Goal: Information Seeking & Learning: Learn about a topic

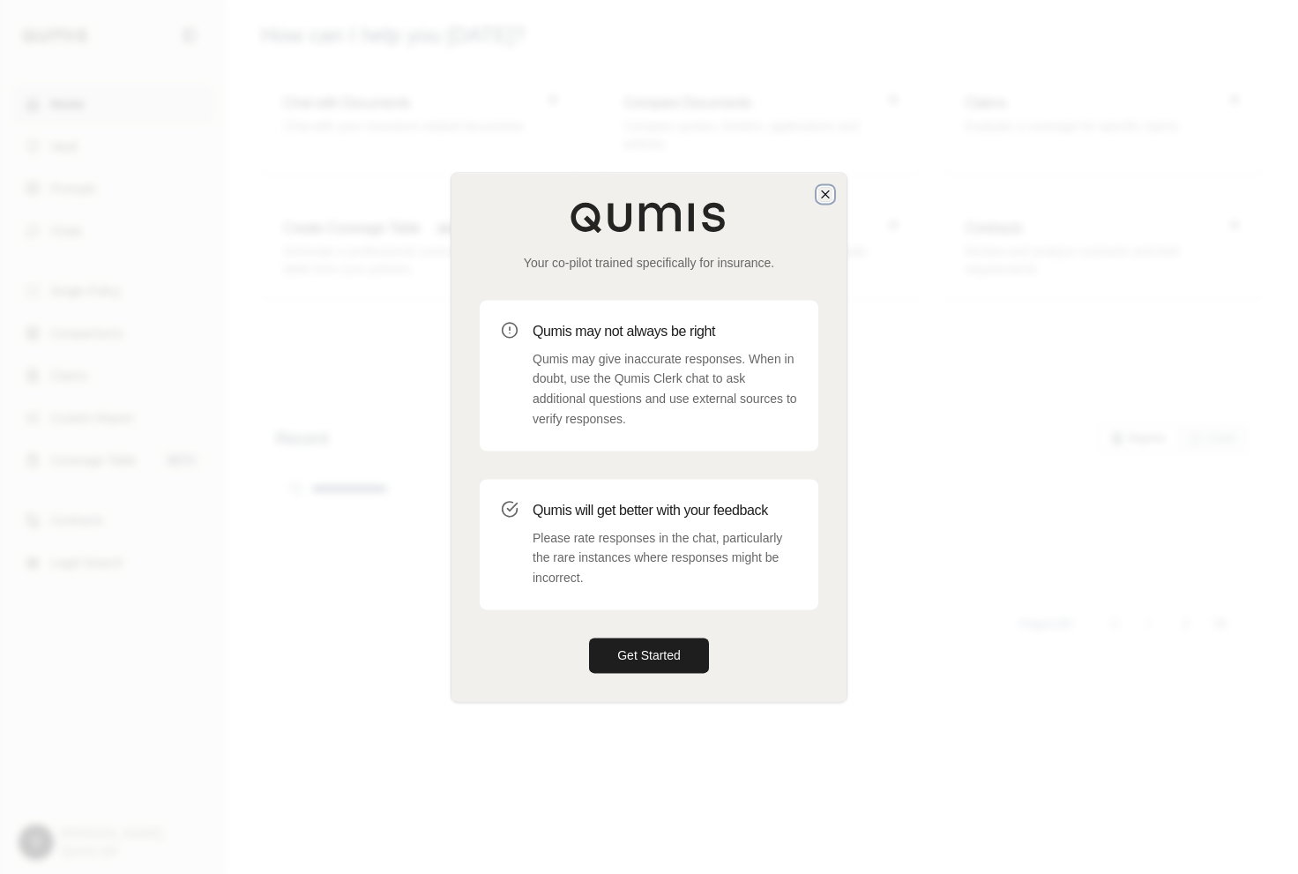
click at [824, 195] on icon "button" at bounding box center [825, 193] width 7 height 7
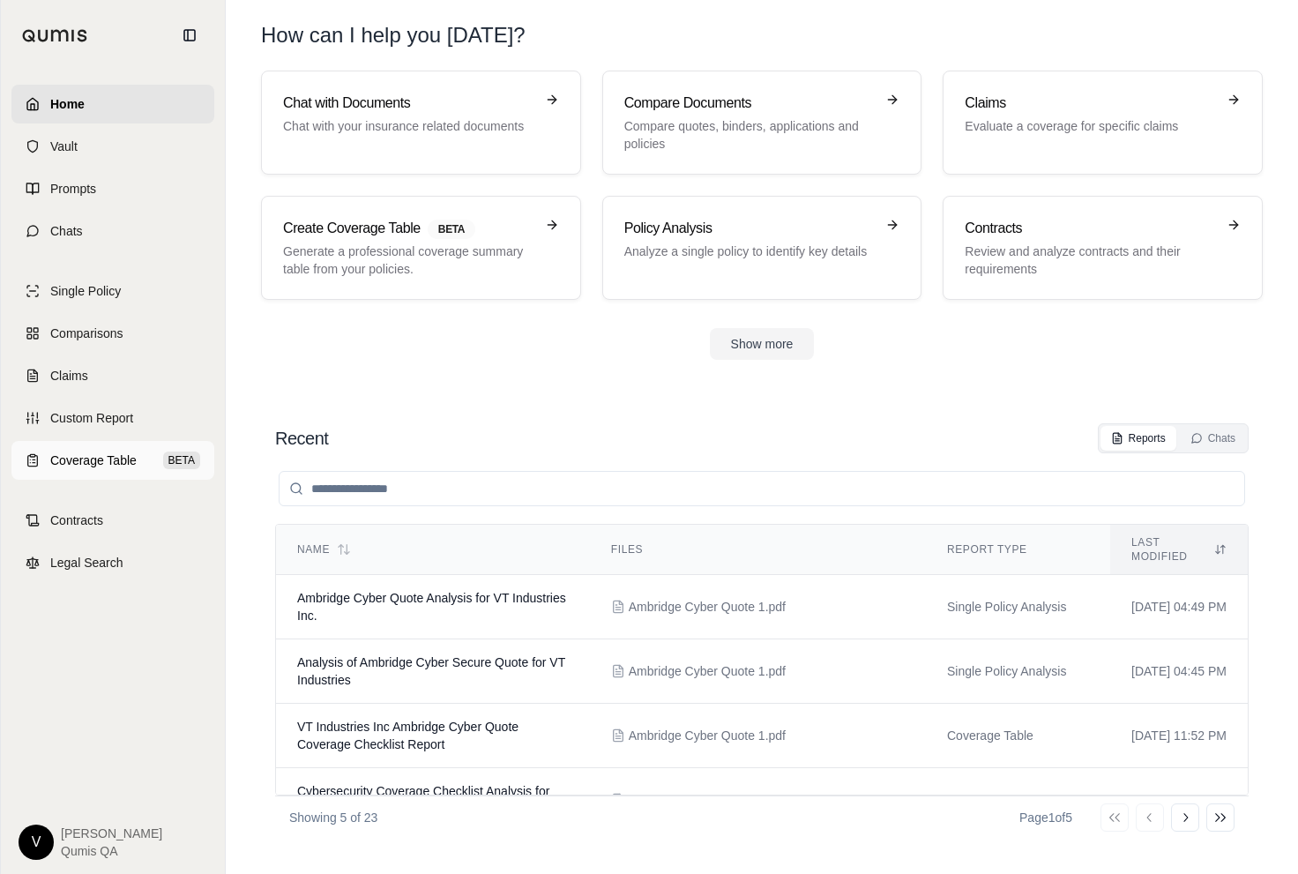
click at [118, 452] on span "Coverage Table" at bounding box center [93, 461] width 86 height 18
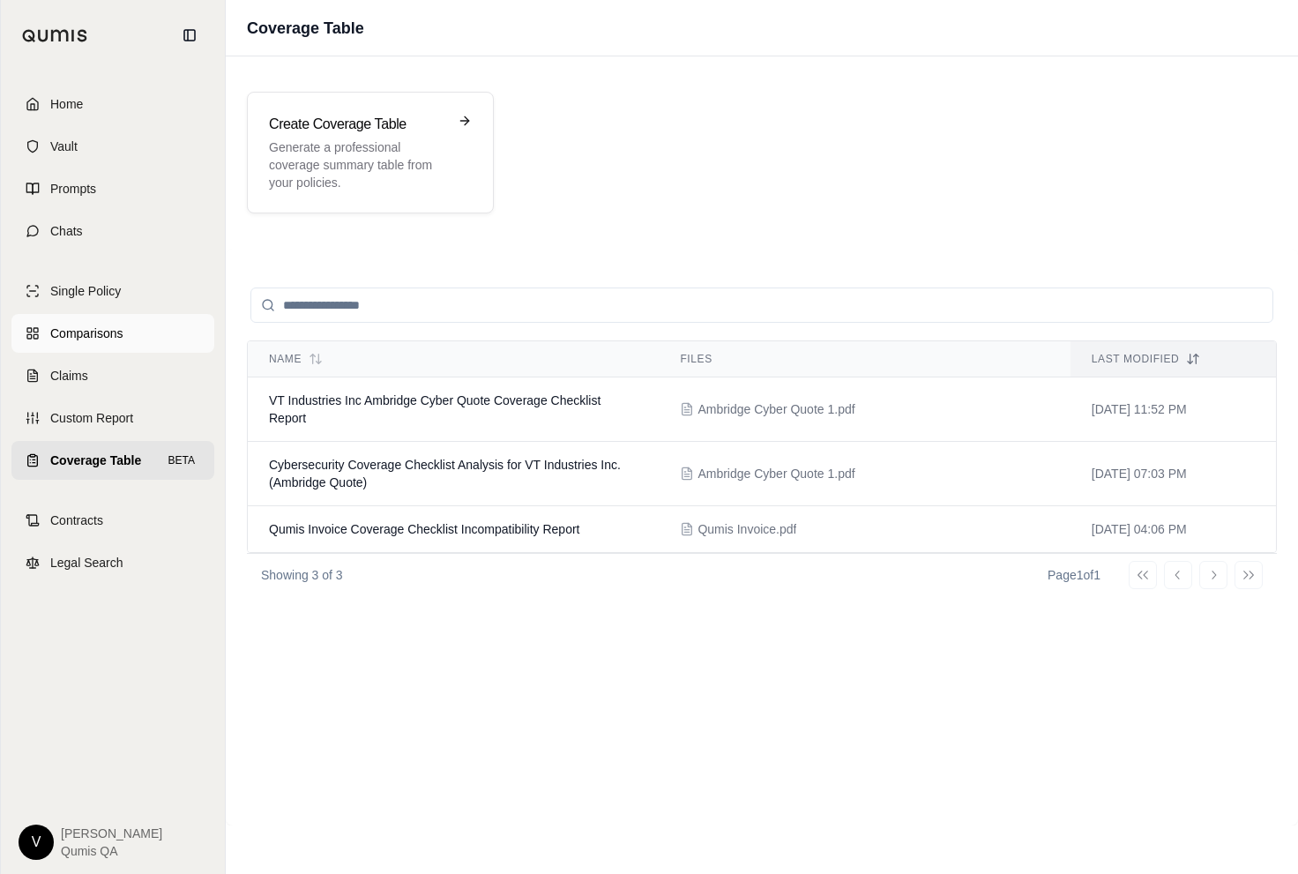
click at [116, 334] on span "Comparisons" at bounding box center [86, 334] width 72 height 18
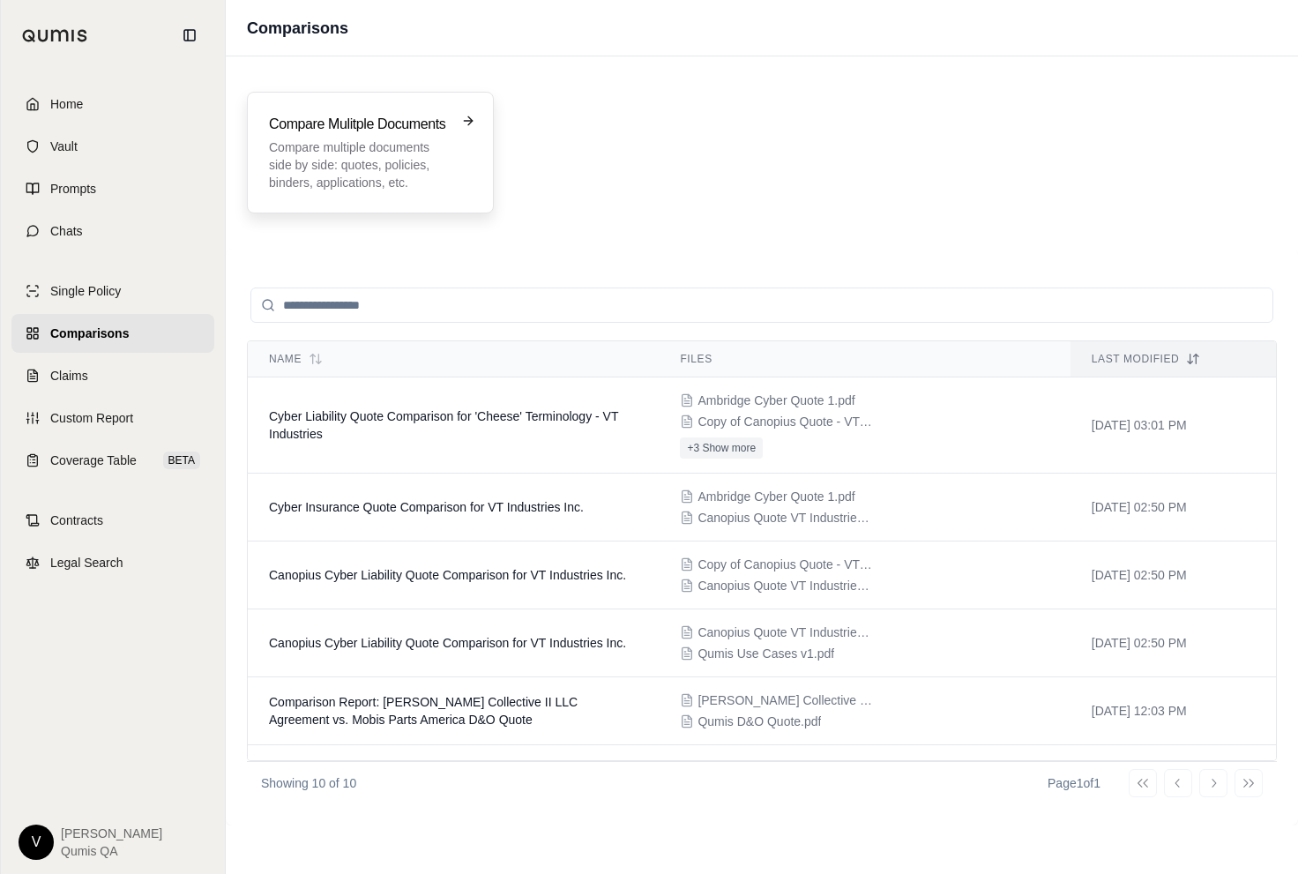
click at [366, 136] on div "Compare Mulitple Documents Compare multiple documents side by side: quotes, pol…" at bounding box center [358, 153] width 178 height 78
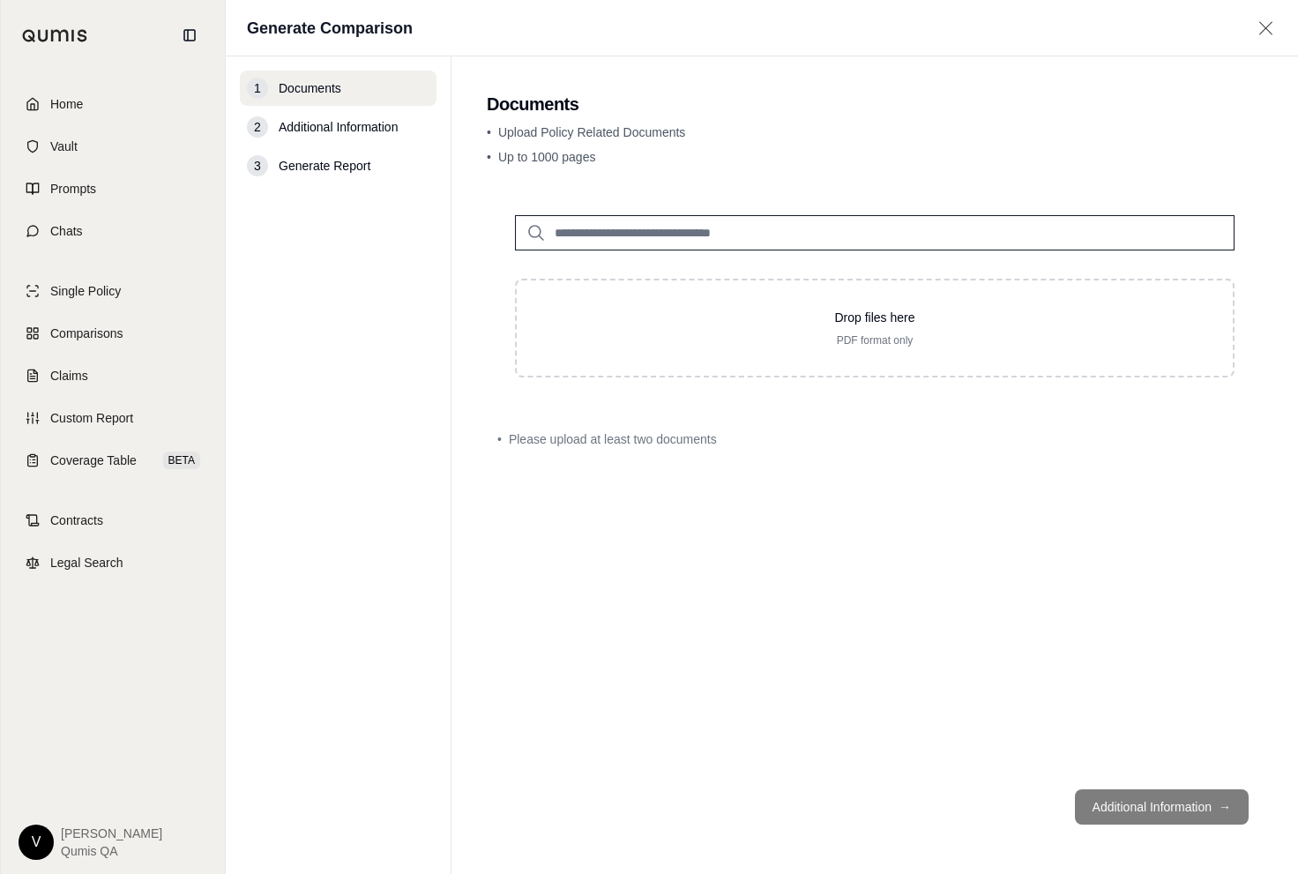
click at [579, 228] on input "search" at bounding box center [875, 232] width 720 height 35
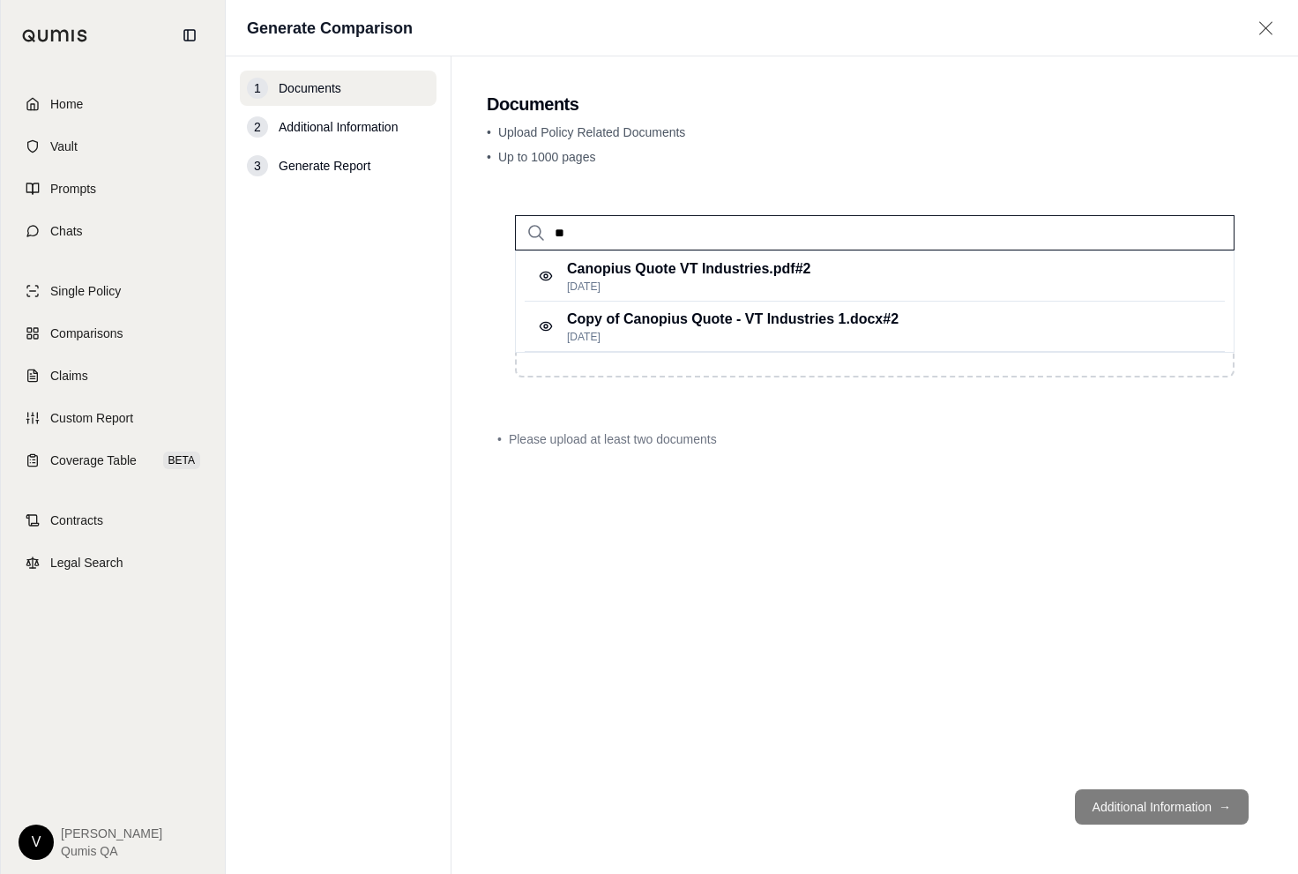
type input "*"
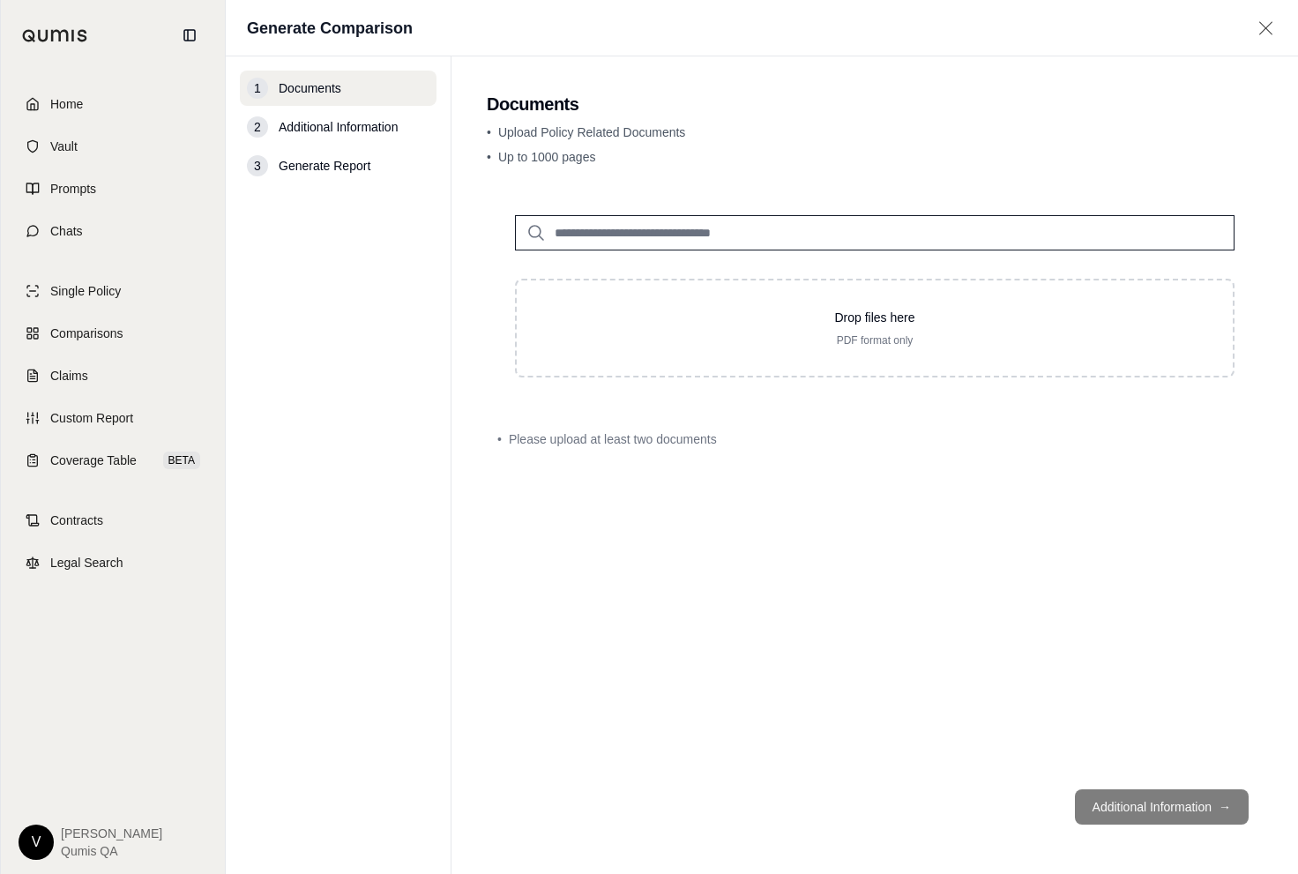
type input "*"
click at [628, 228] on input "search" at bounding box center [875, 232] width 720 height 35
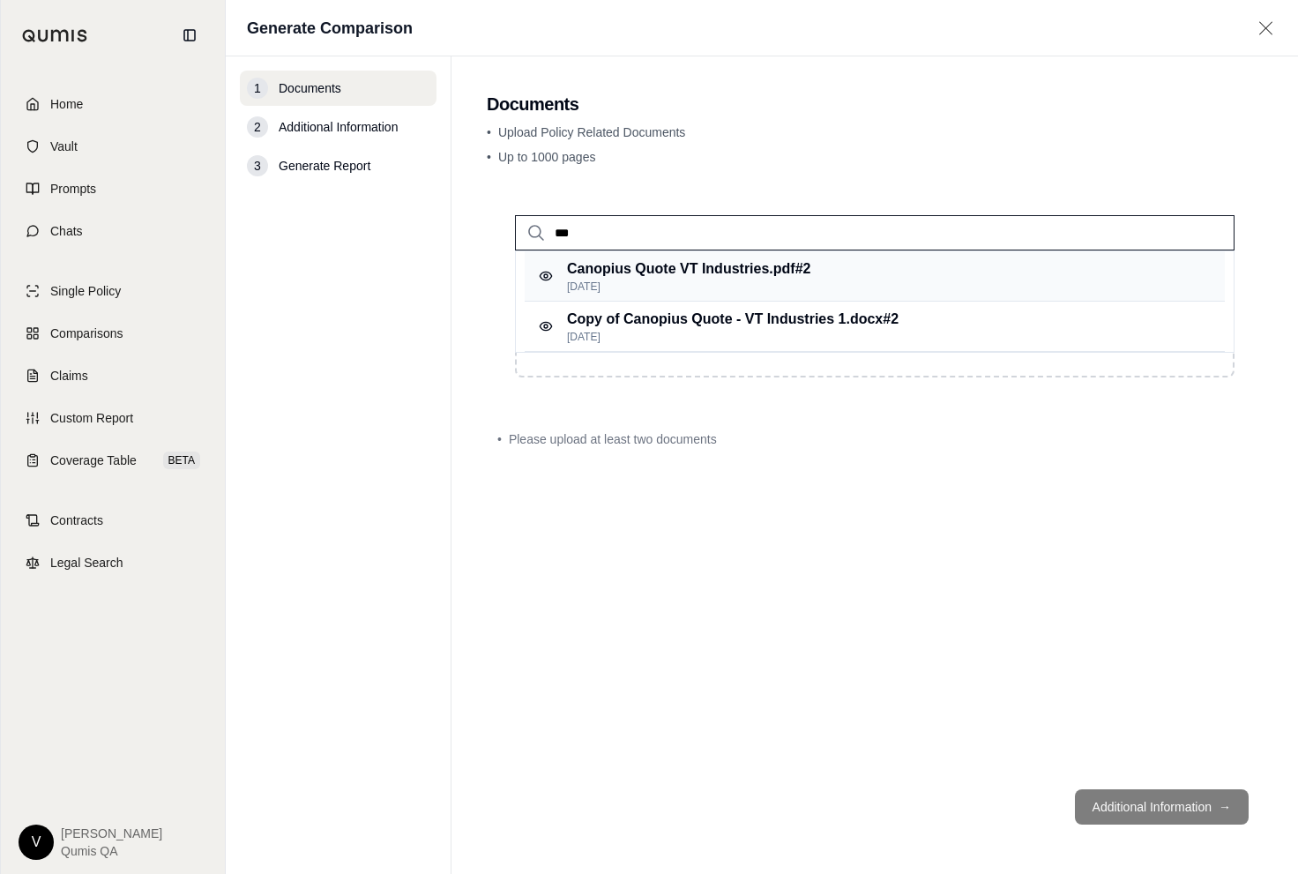
click at [643, 285] on p "[DATE]" at bounding box center [688, 287] width 243 height 14
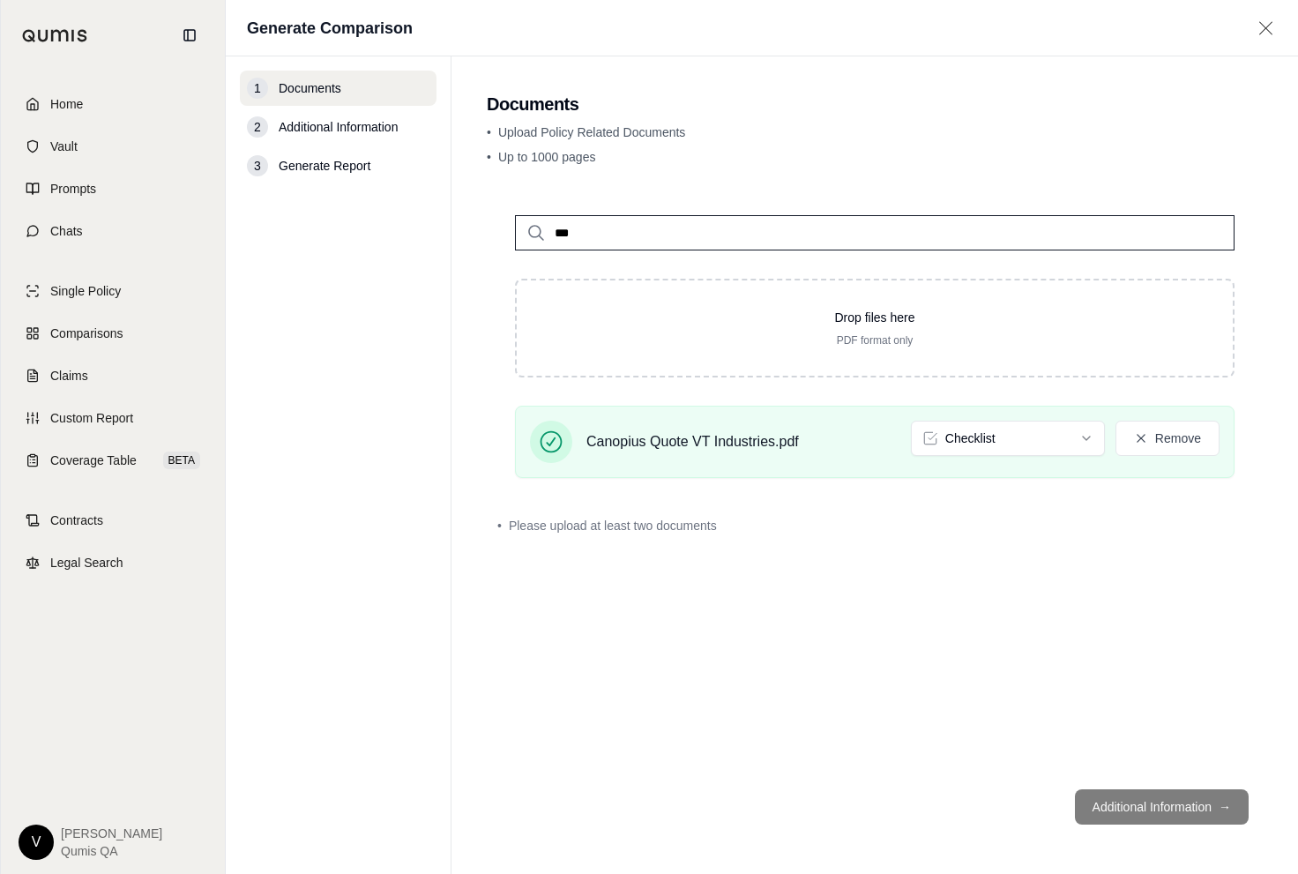
click at [670, 242] on input "***" at bounding box center [875, 232] width 720 height 35
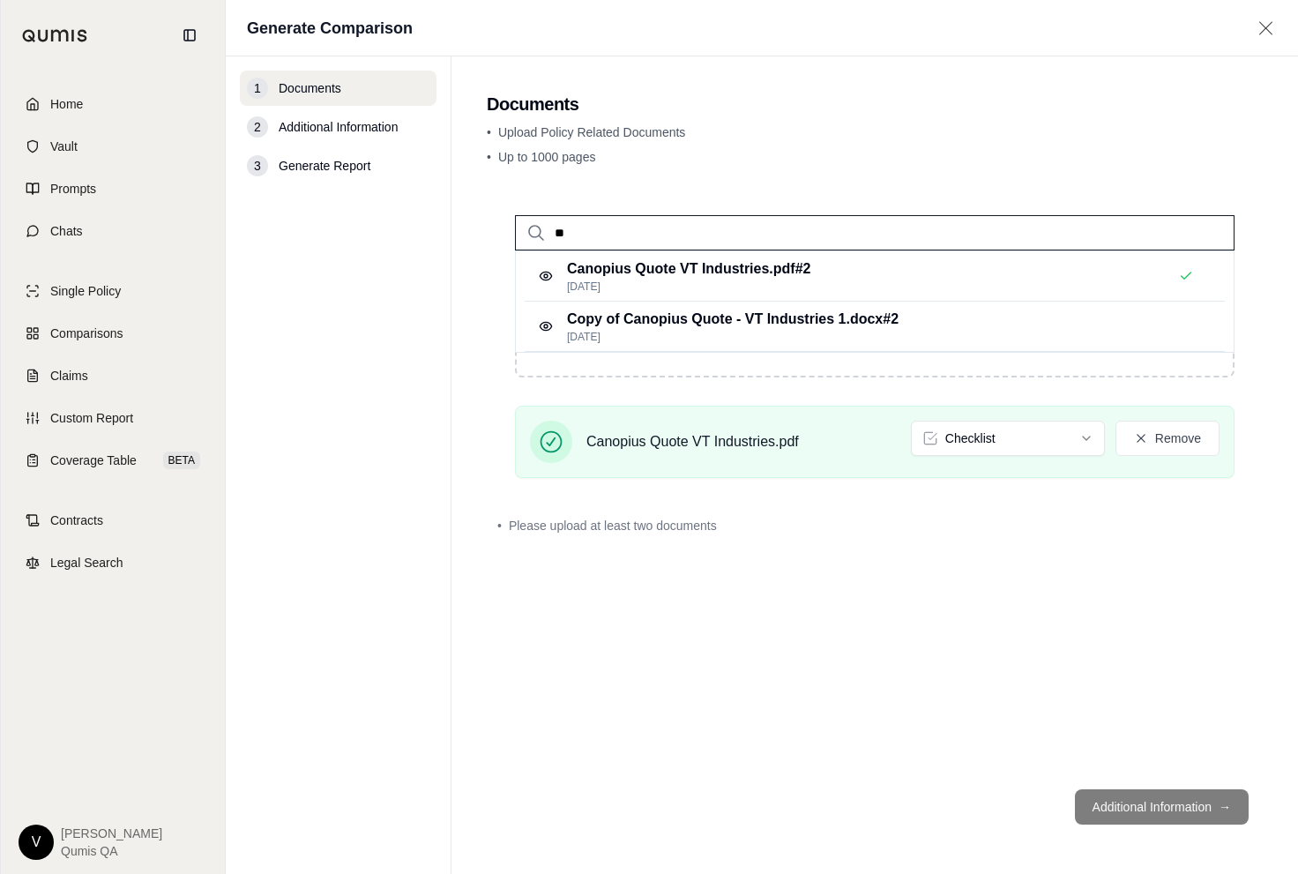
type input "*"
type input "***"
click at [689, 274] on p "Ambridge Cyber Quote 1.pdf #2" at bounding box center [671, 268] width 208 height 21
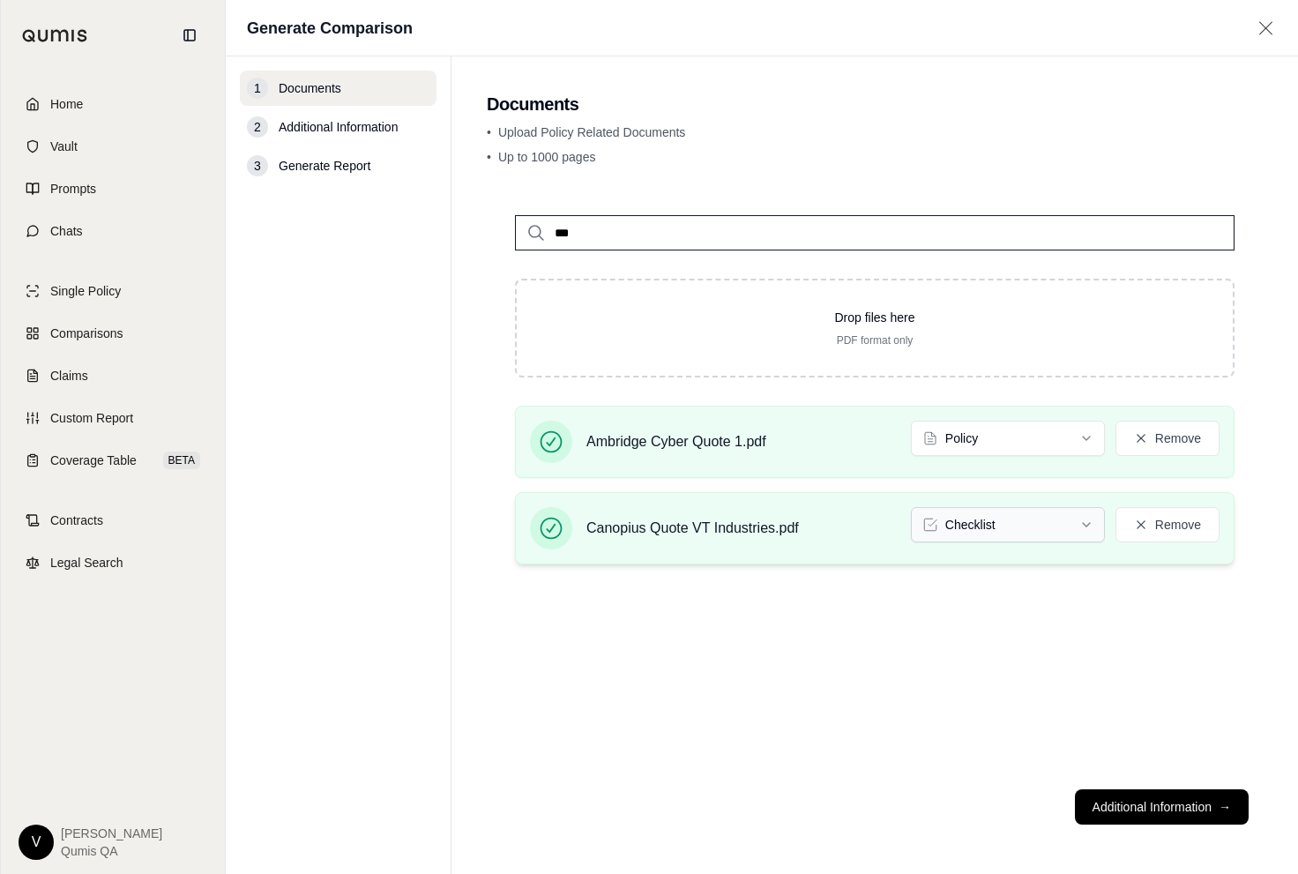
click at [1006, 526] on html "Home Vault Prompts Chats Single Policy Comparisons Claims Custom Report Coverag…" at bounding box center [649, 437] width 1298 height 874
click at [1123, 815] on button "Additional Information →" at bounding box center [1162, 806] width 174 height 35
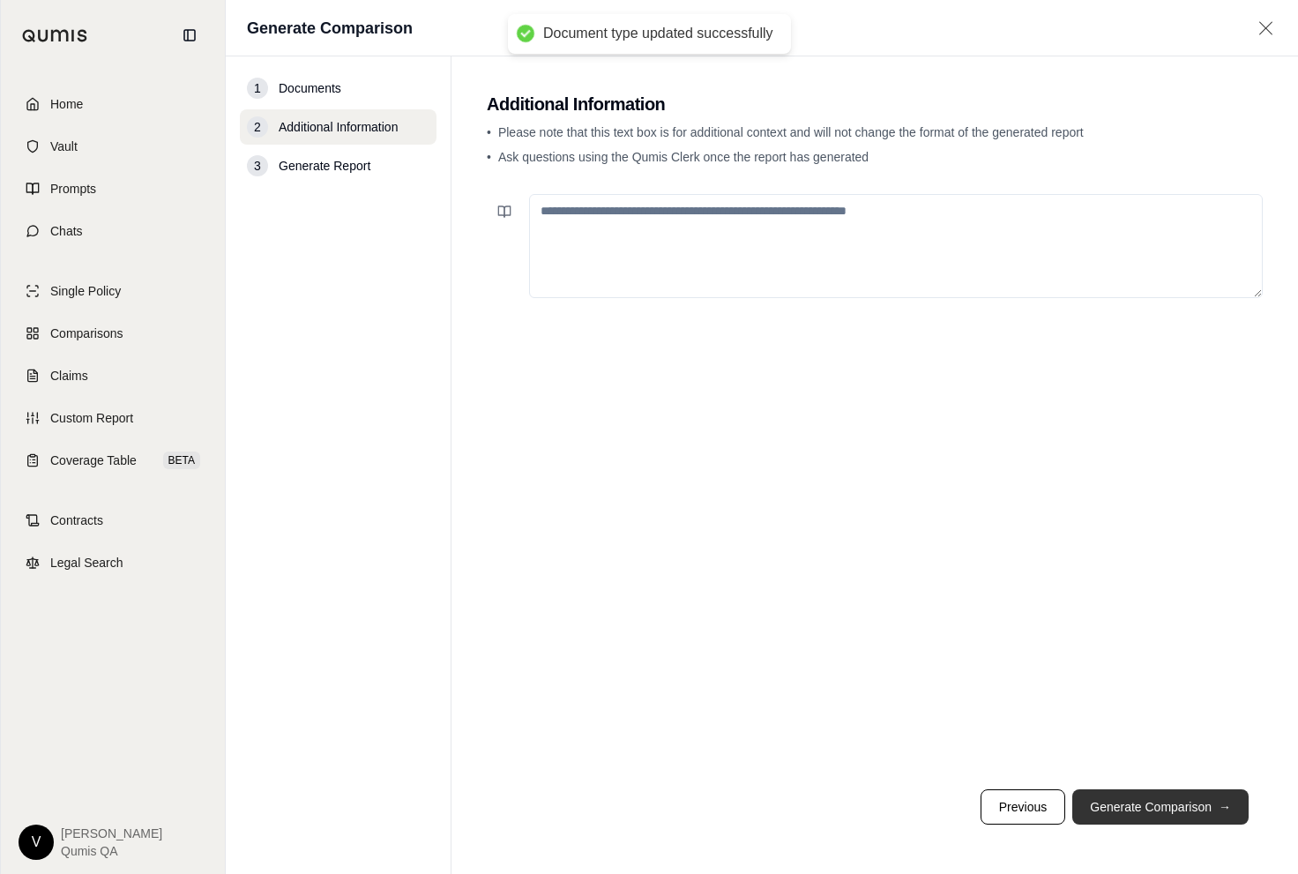
click at [1130, 809] on button "Generate Comparison →" at bounding box center [1160, 806] width 176 height 35
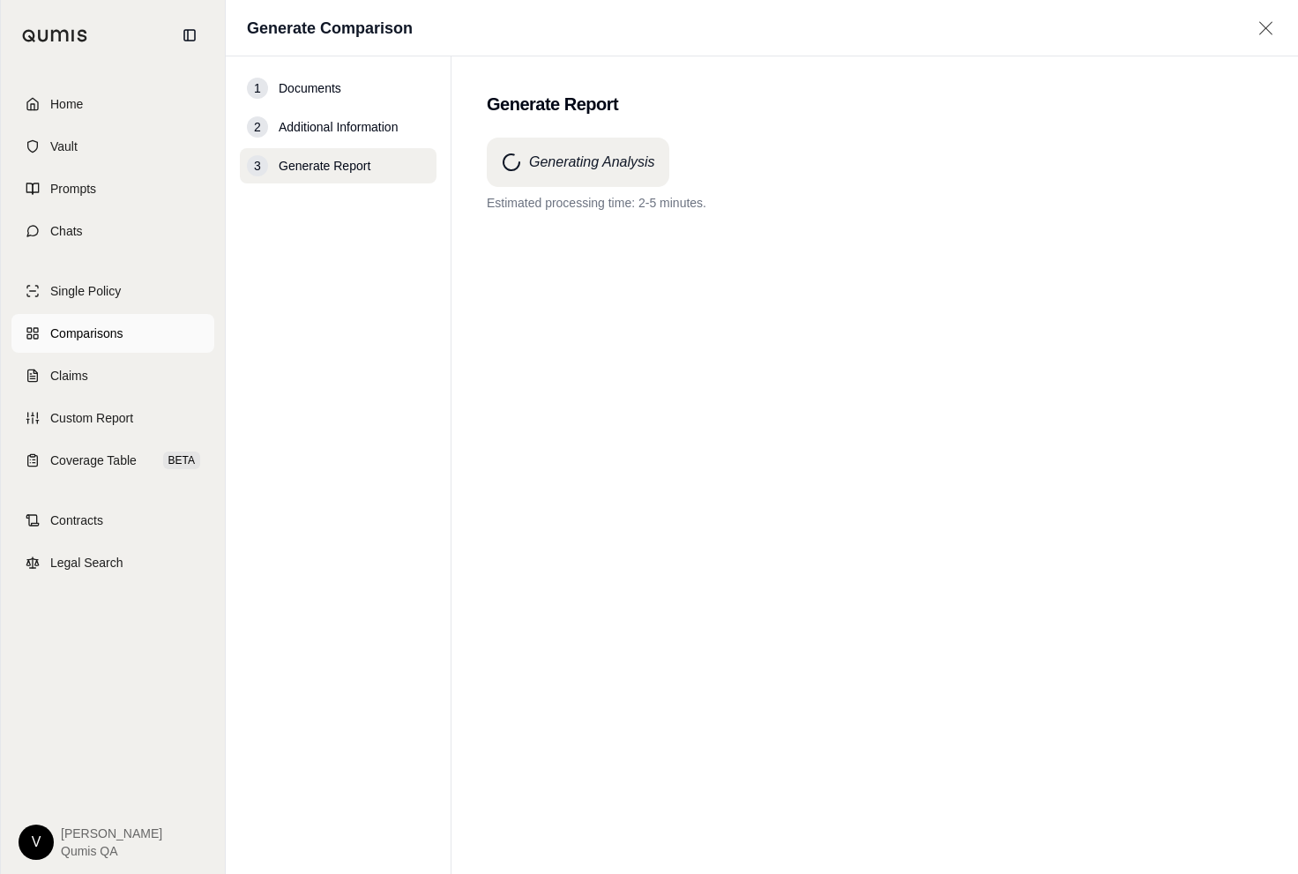
click at [109, 333] on span "Comparisons" at bounding box center [86, 334] width 72 height 18
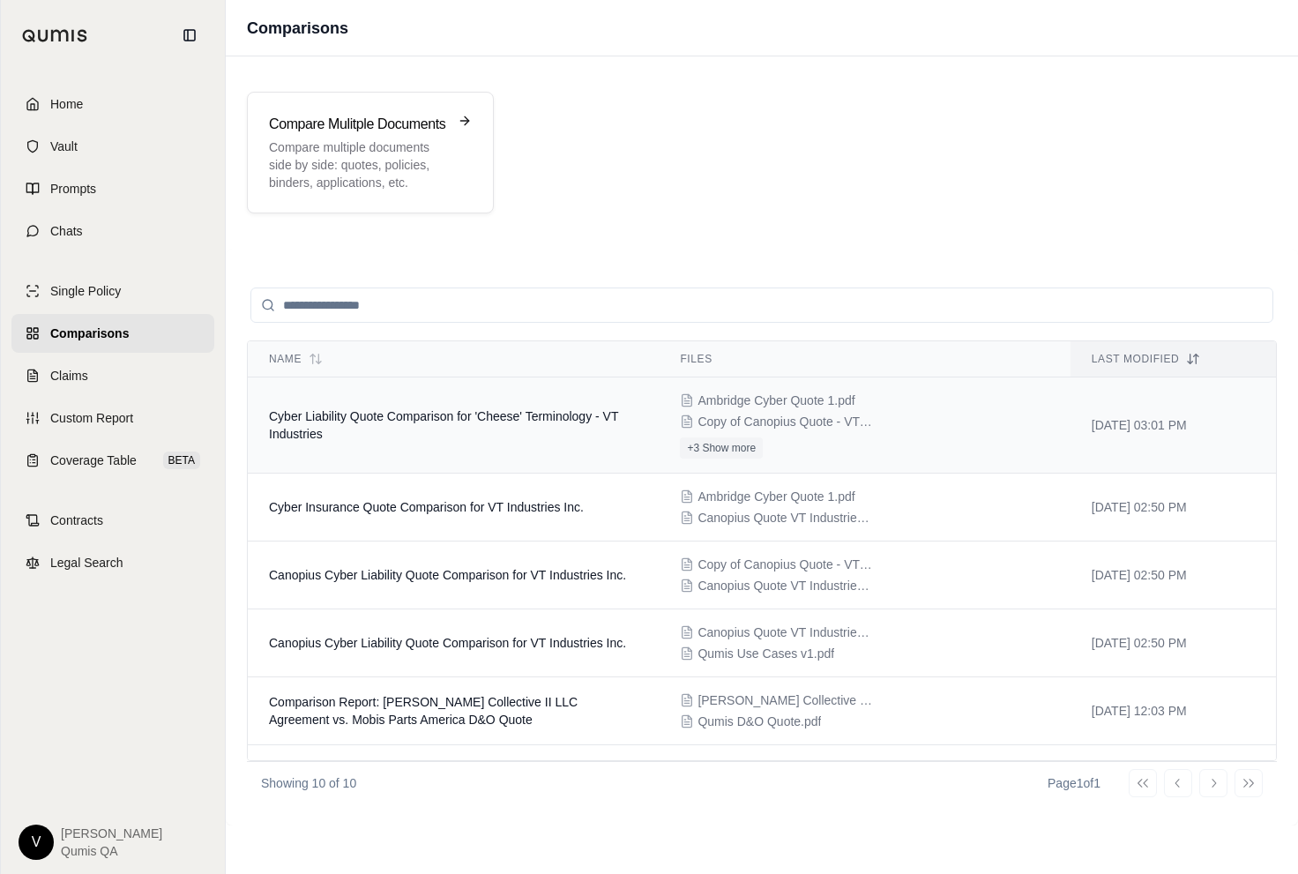
click at [411, 424] on td "Cyber Liability Quote Comparison for 'Cheese' Terminology - VT Industries" at bounding box center [453, 425] width 411 height 96
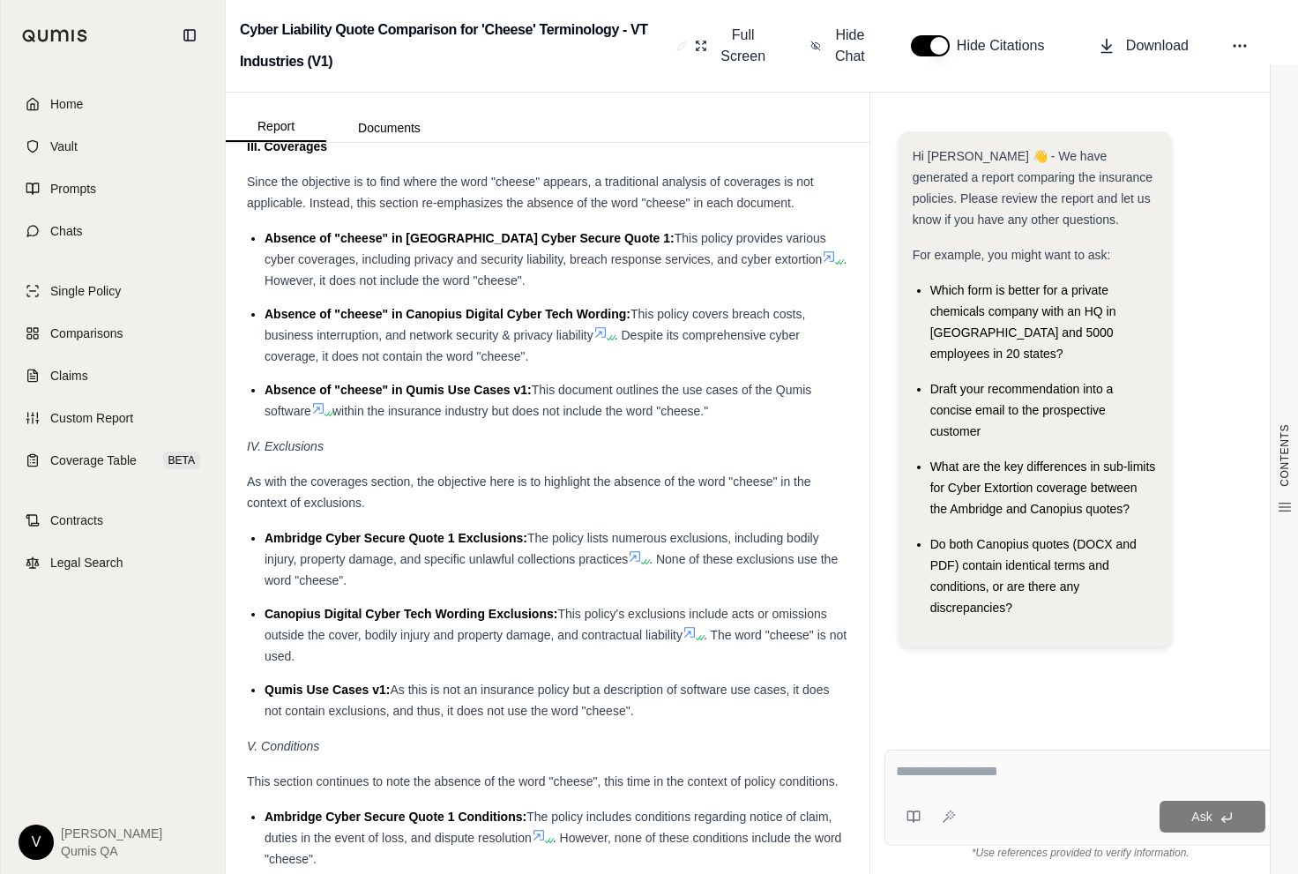
scroll to position [2642, 0]
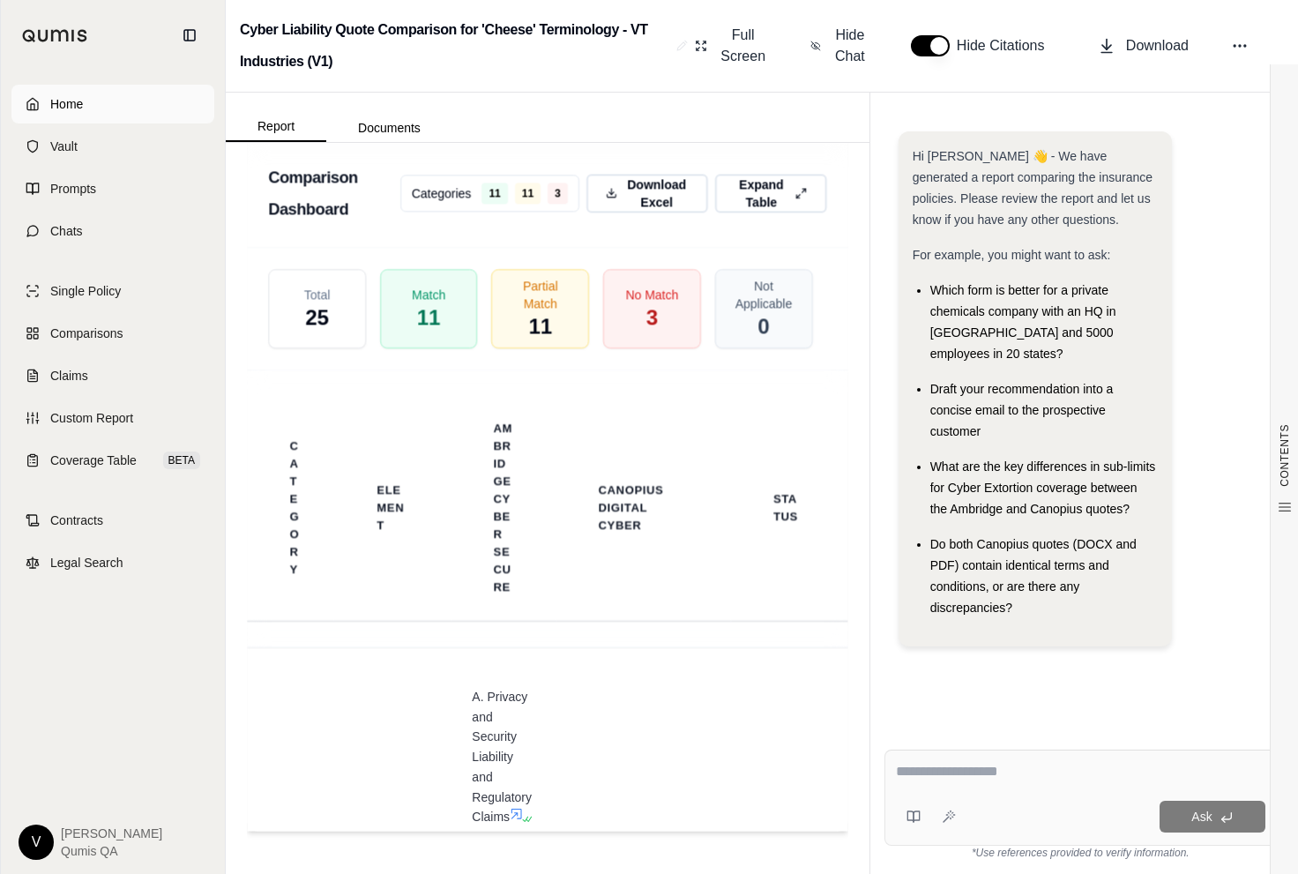
click at [79, 108] on span "Home" at bounding box center [66, 104] width 33 height 18
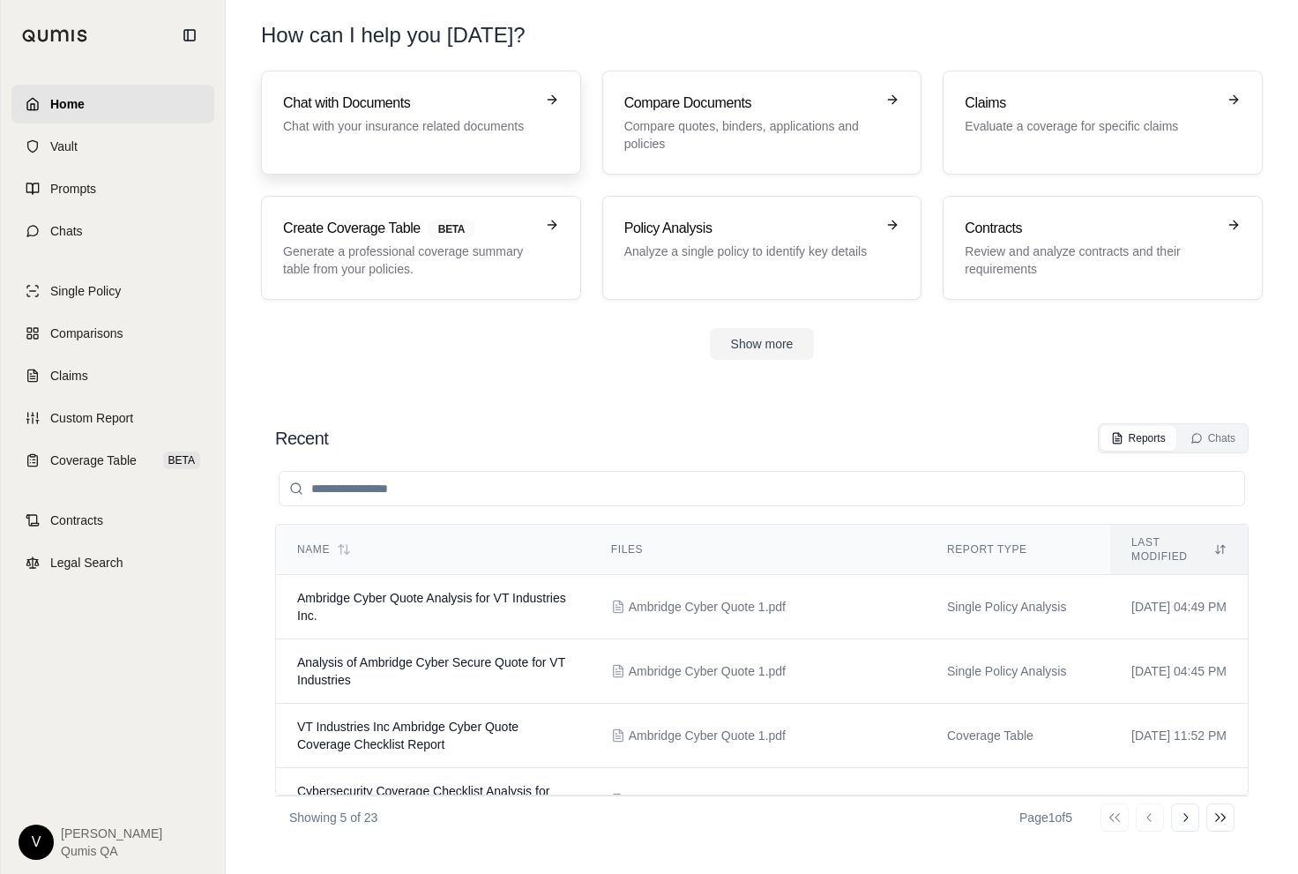
click at [391, 125] on p "Chat with your insurance related documents" at bounding box center [408, 126] width 251 height 18
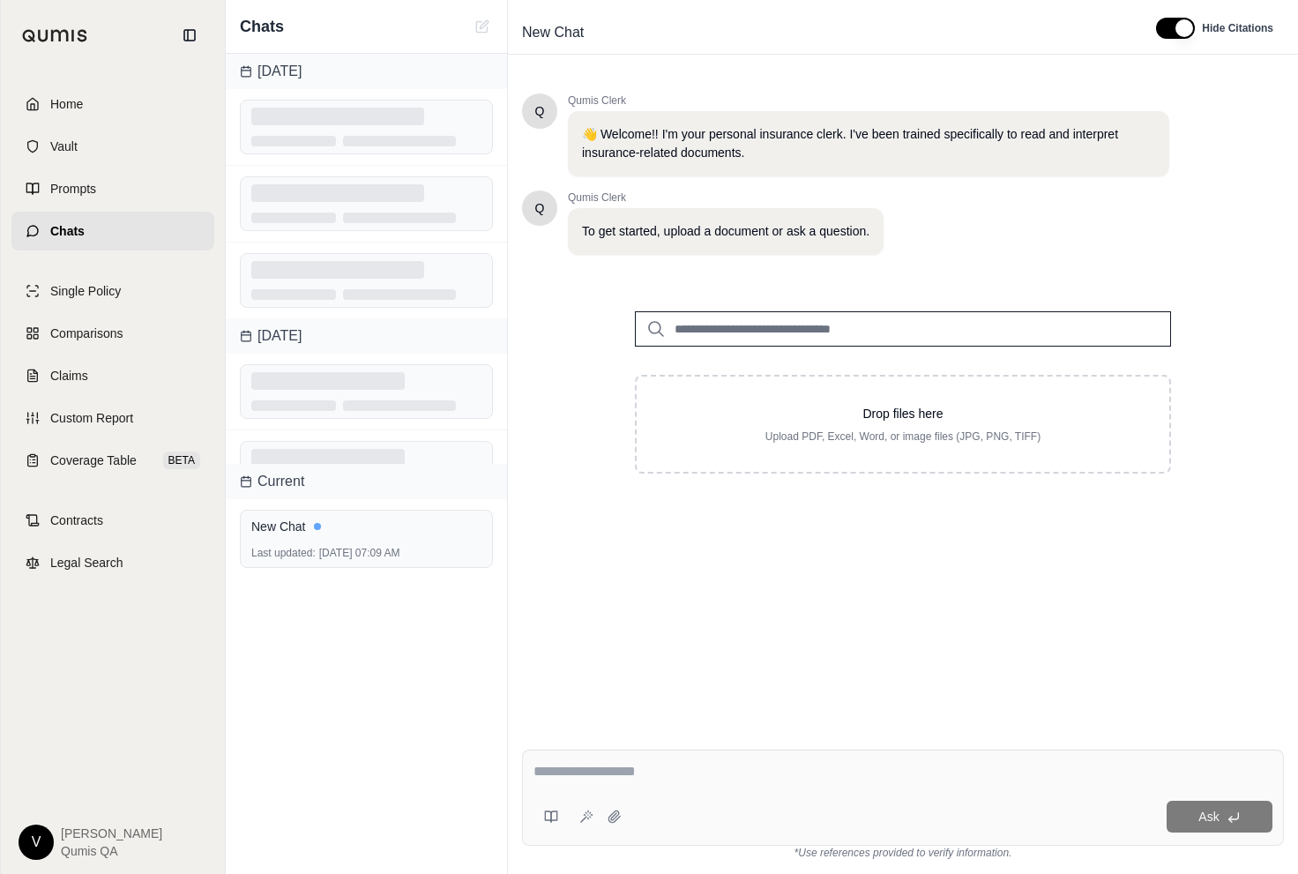
click at [770, 332] on input "search" at bounding box center [903, 328] width 536 height 35
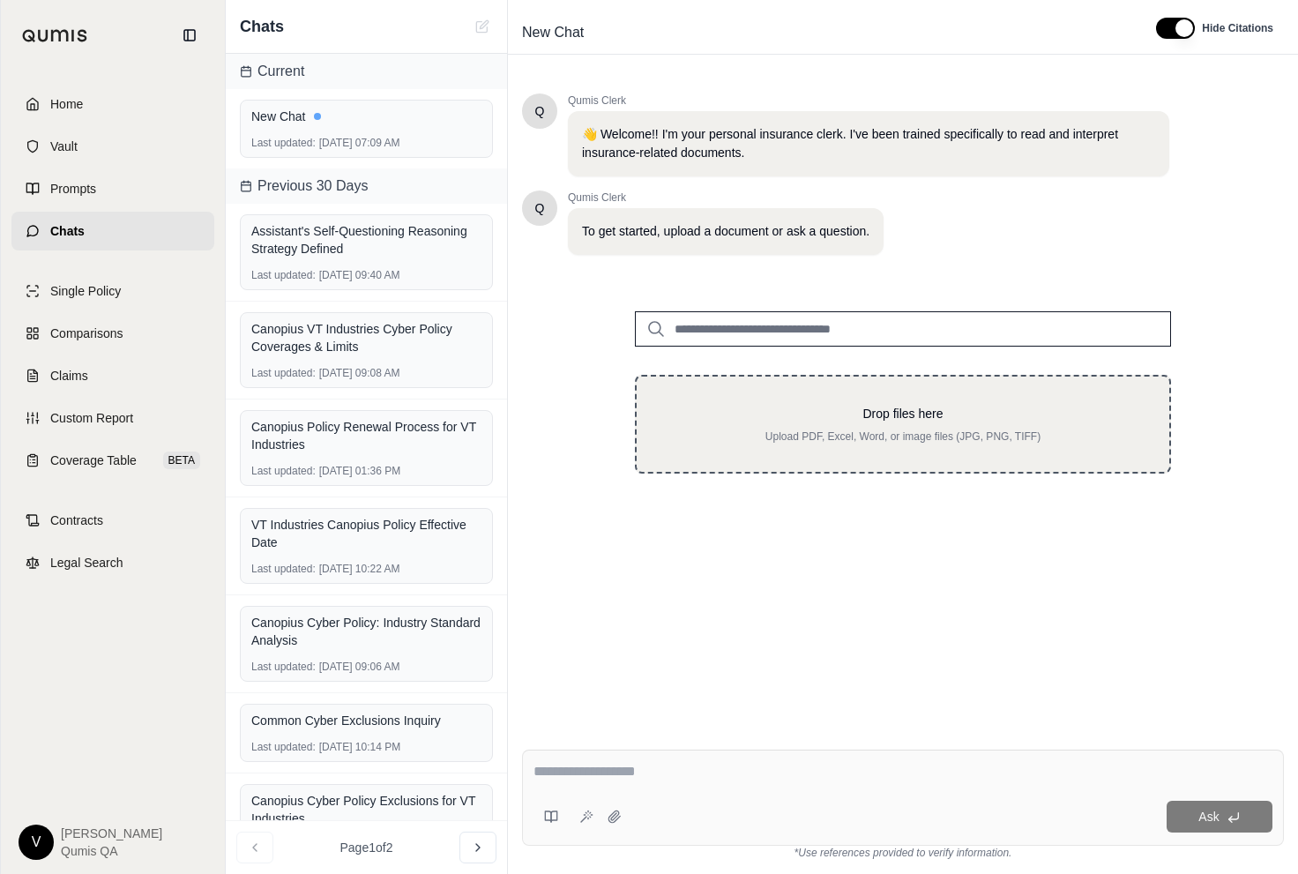
click at [773, 391] on div "Drop files here Upload PDF, Excel, Word, or image files (JPG, PNG, TIFF)" at bounding box center [903, 424] width 536 height 99
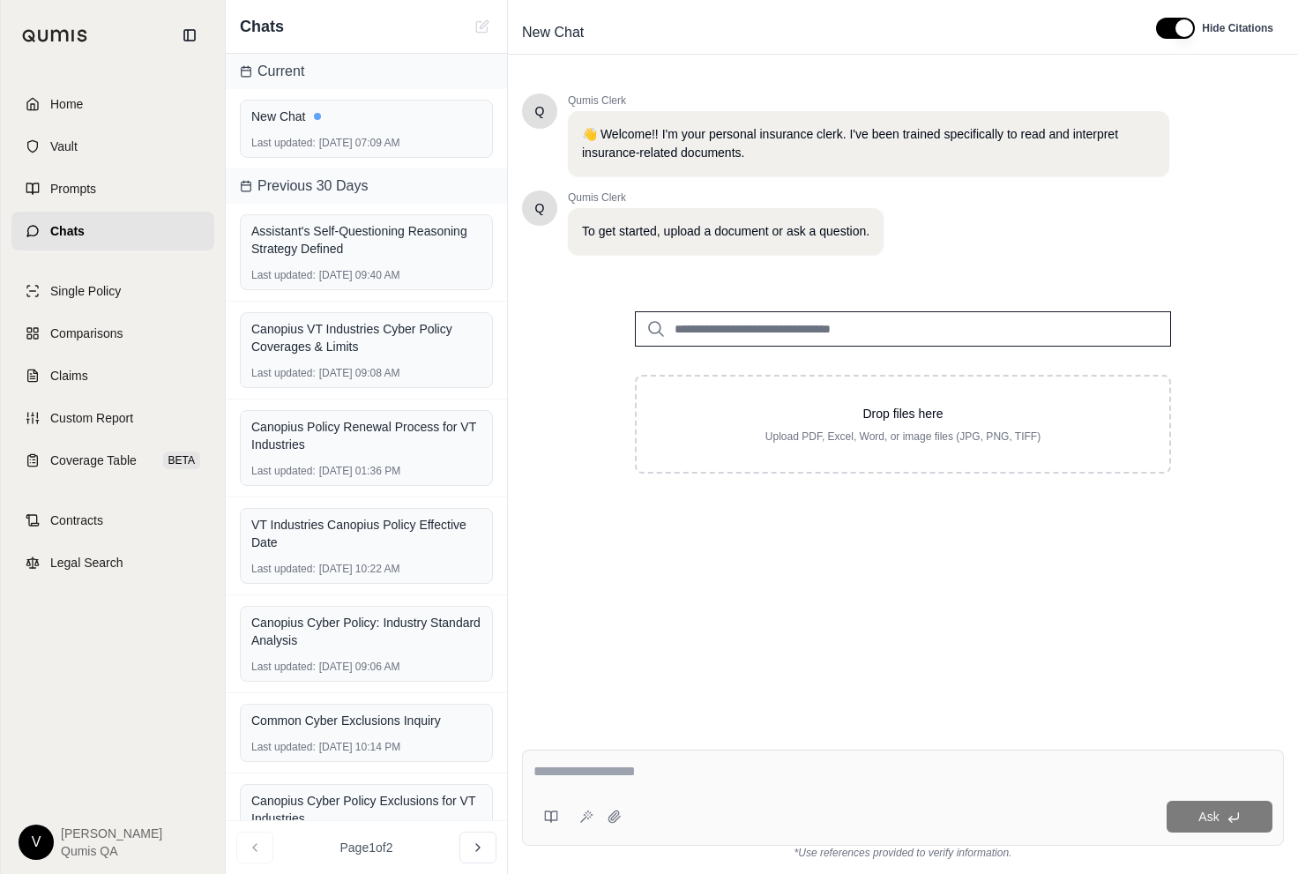
click at [770, 327] on input "search" at bounding box center [903, 328] width 536 height 35
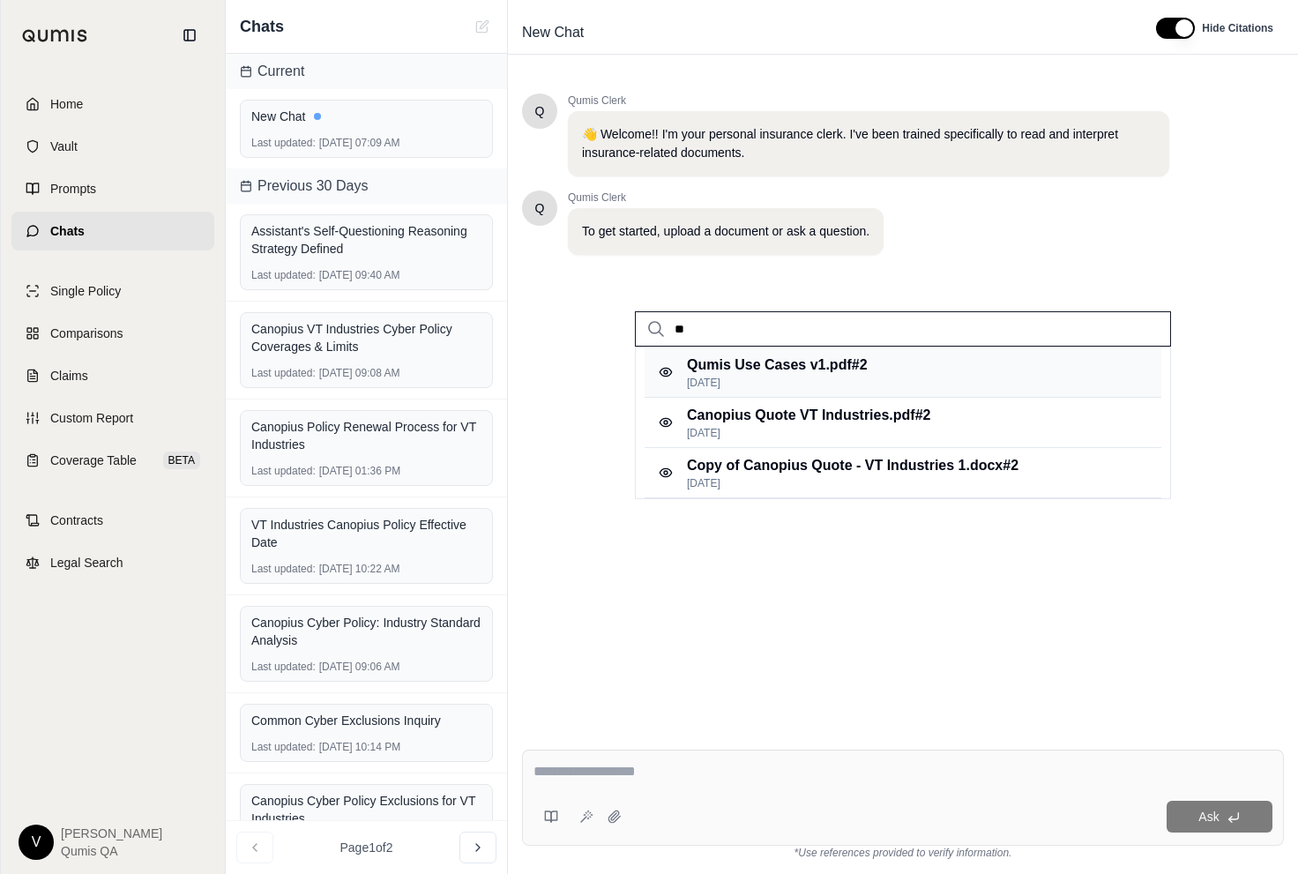
click at [764, 362] on p "Qumis Use Cases v1.pdf #2" at bounding box center [777, 365] width 181 height 21
click at [770, 325] on input "**" at bounding box center [903, 328] width 536 height 35
type input "*"
type input "***"
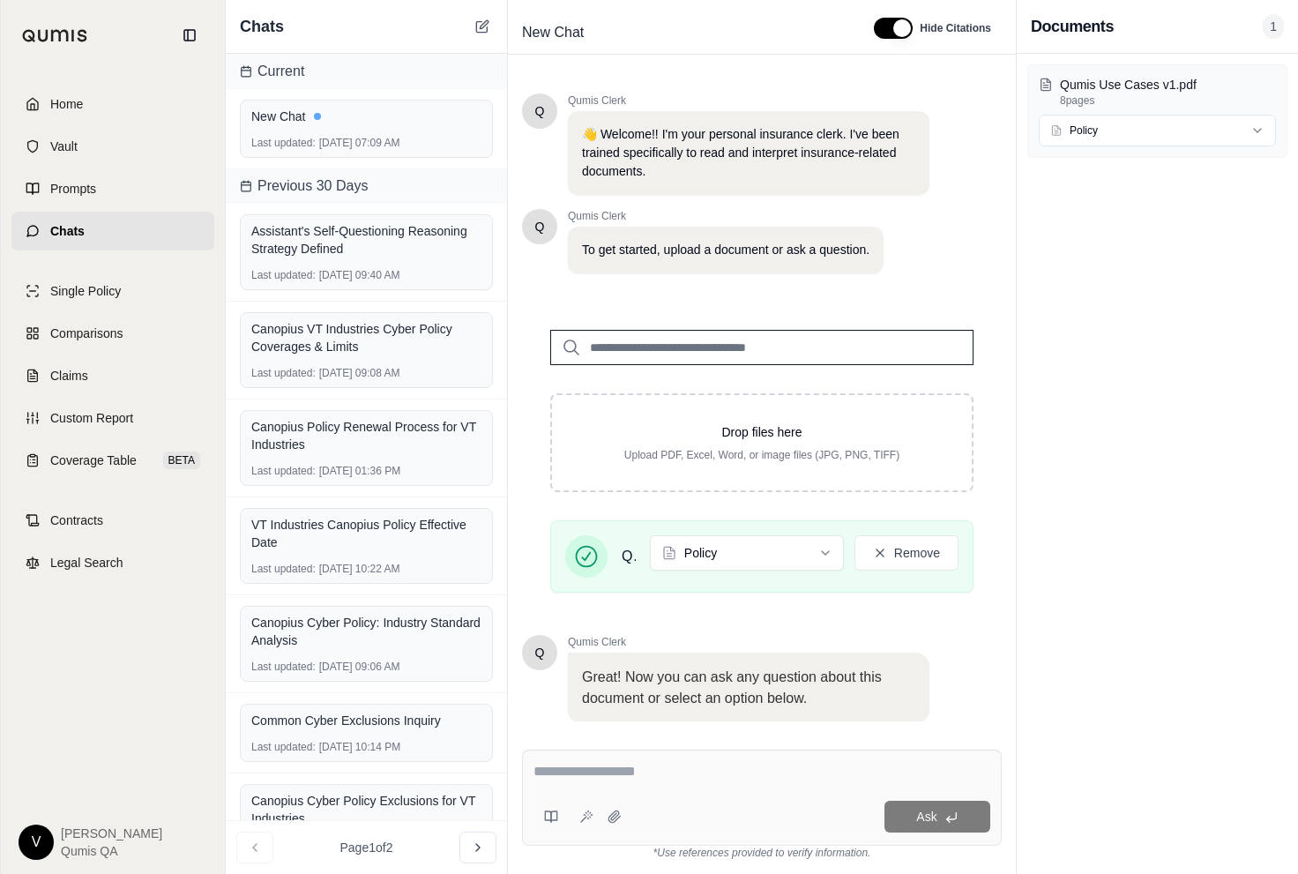
scroll to position [99, 0]
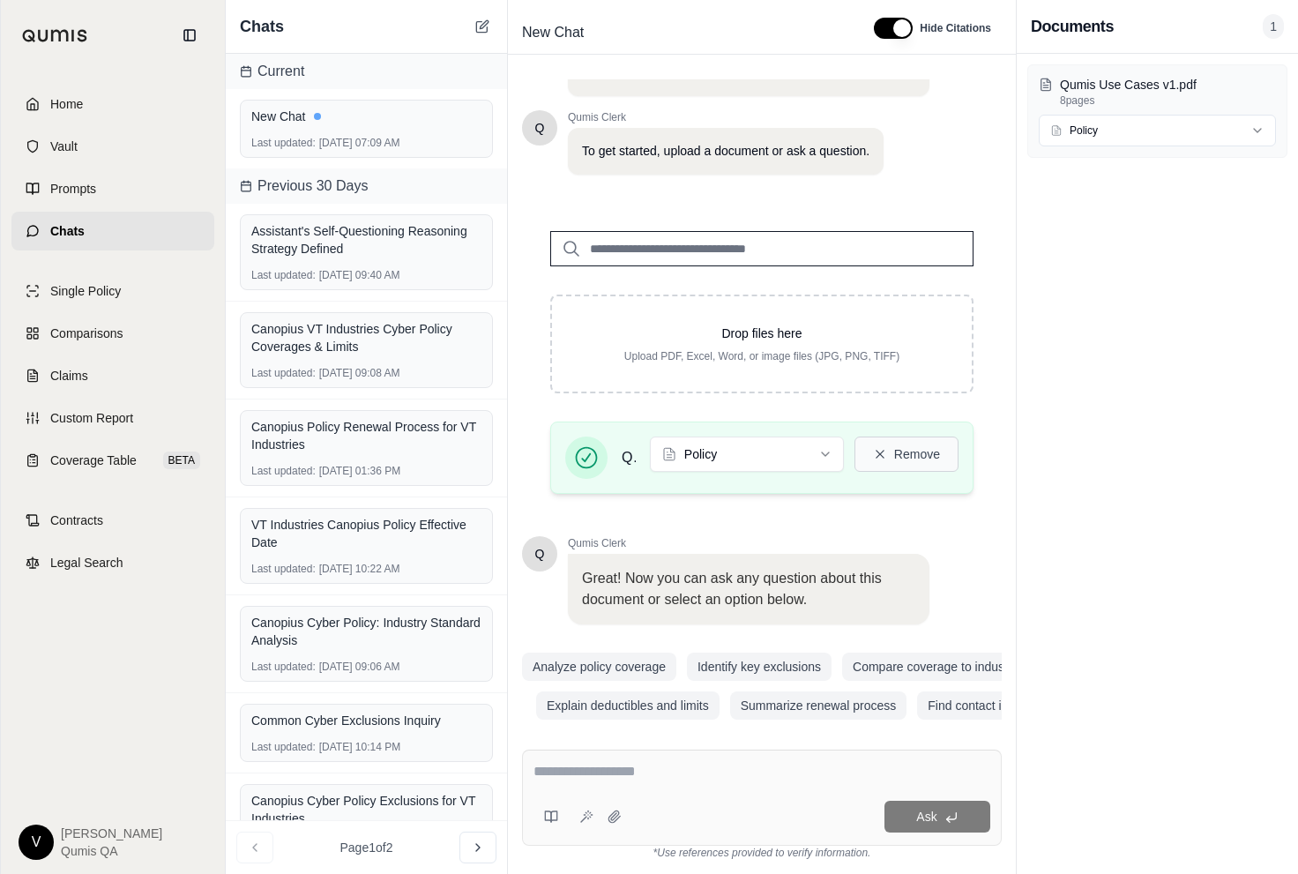
click at [908, 445] on button "Remove" at bounding box center [907, 454] width 104 height 35
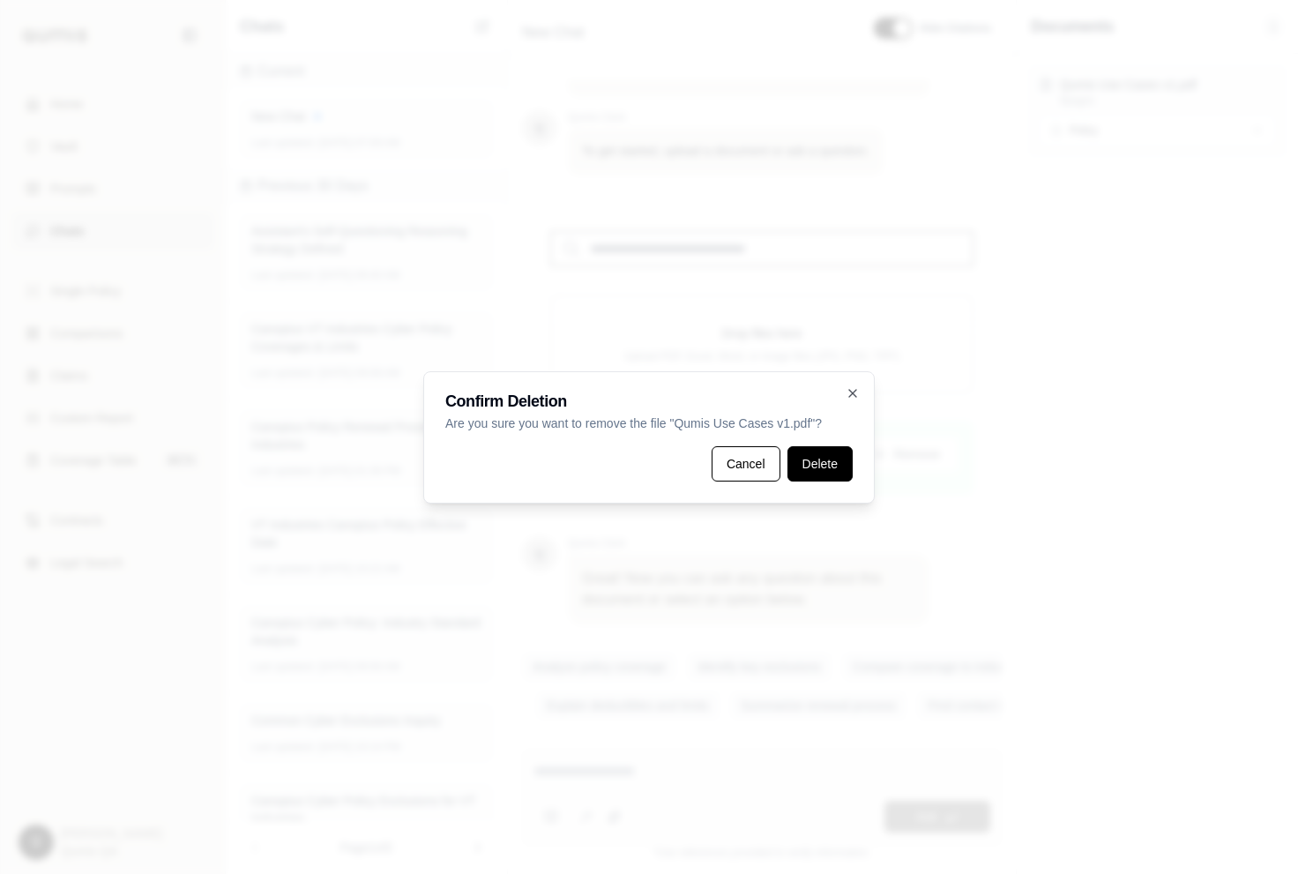
click at [816, 463] on button "Delete" at bounding box center [820, 463] width 65 height 35
